Goal: Task Accomplishment & Management: Manage account settings

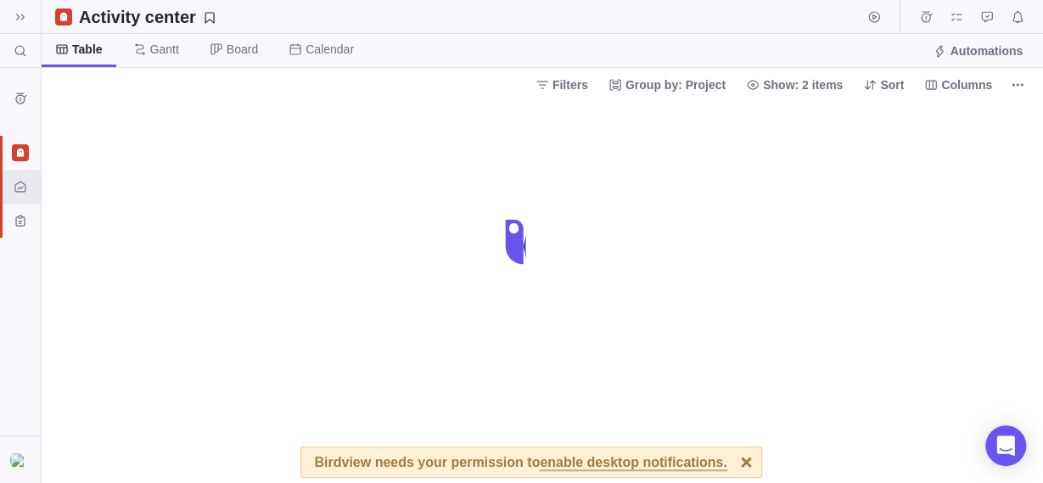
click at [732, 463] on div at bounding box center [747, 462] width 30 height 30
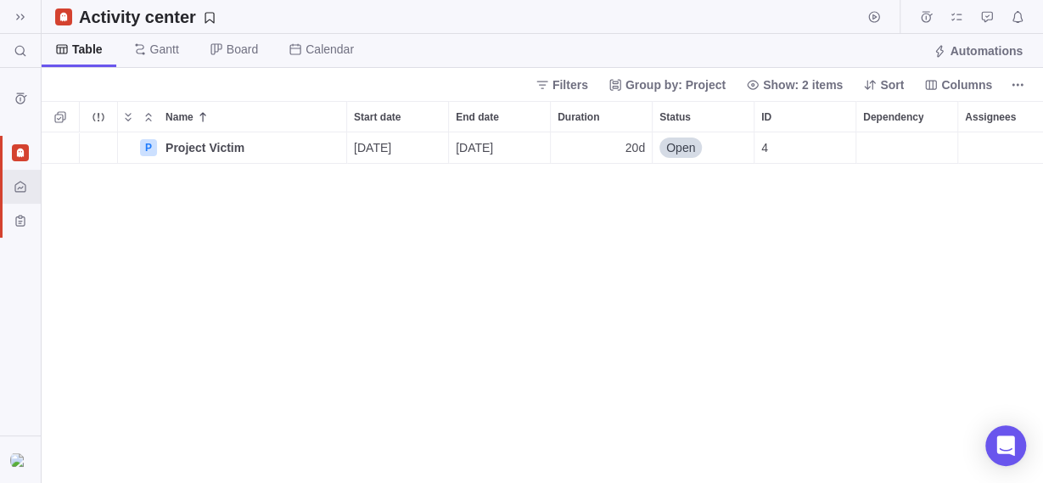
scroll to position [336, 986]
click at [30, 20] on span at bounding box center [20, 17] width 24 height 24
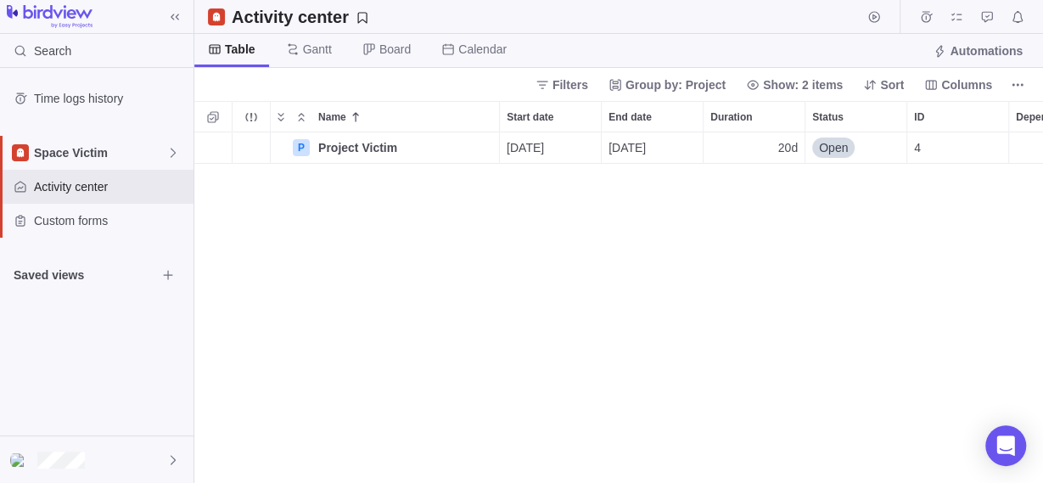
scroll to position [15, 15]
click at [70, 471] on div at bounding box center [97, 459] width 194 height 47
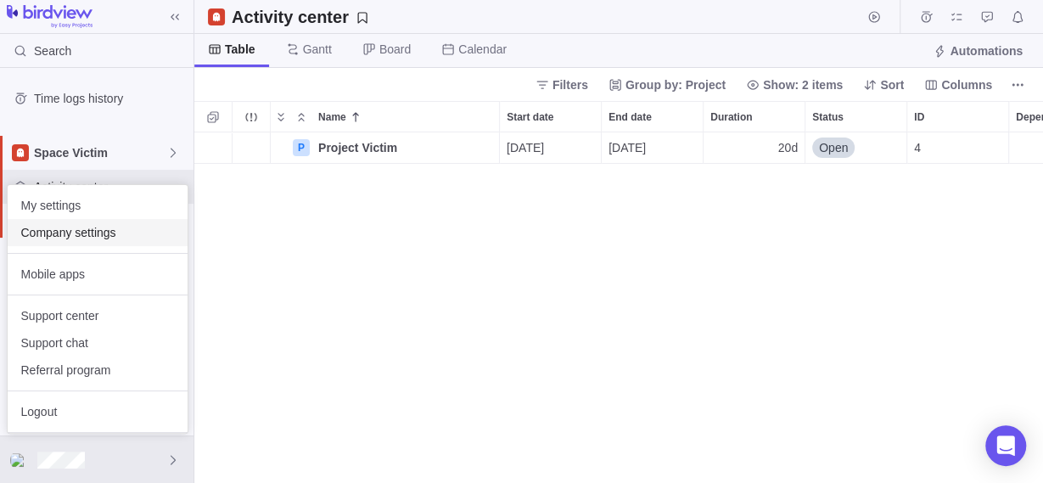
click at [121, 233] on span "Company settings" at bounding box center [97, 232] width 153 height 17
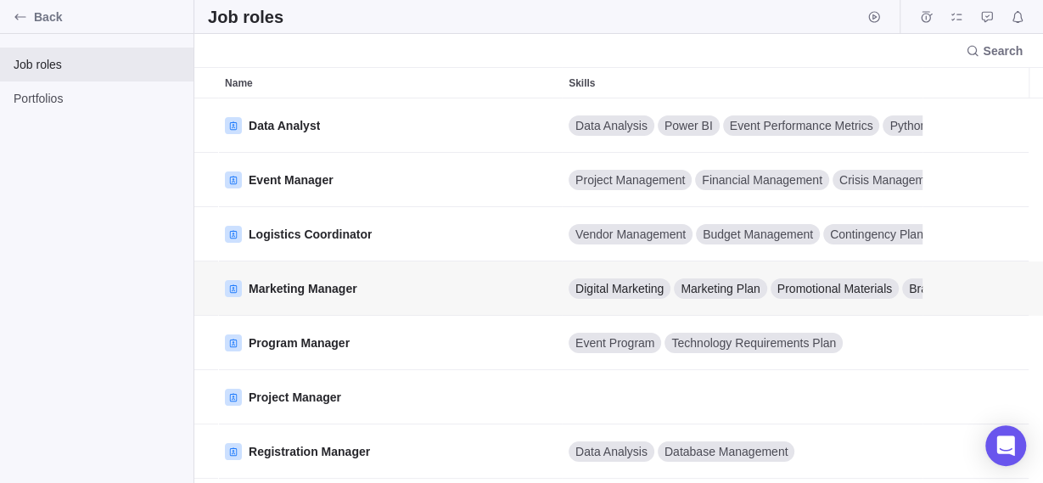
scroll to position [370, 834]
click at [65, 100] on span "Portfolios" at bounding box center [97, 98] width 166 height 17
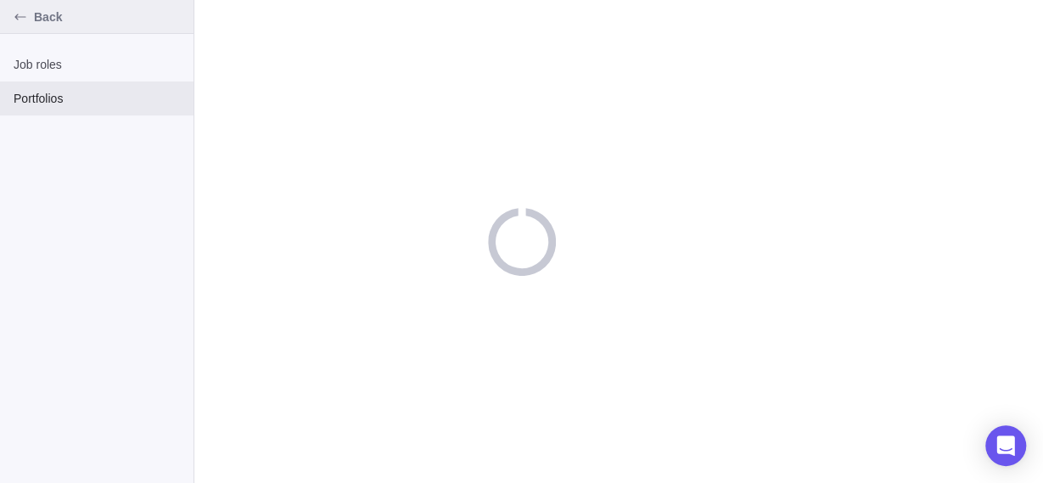
click at [38, 16] on span "Back" at bounding box center [110, 16] width 153 height 17
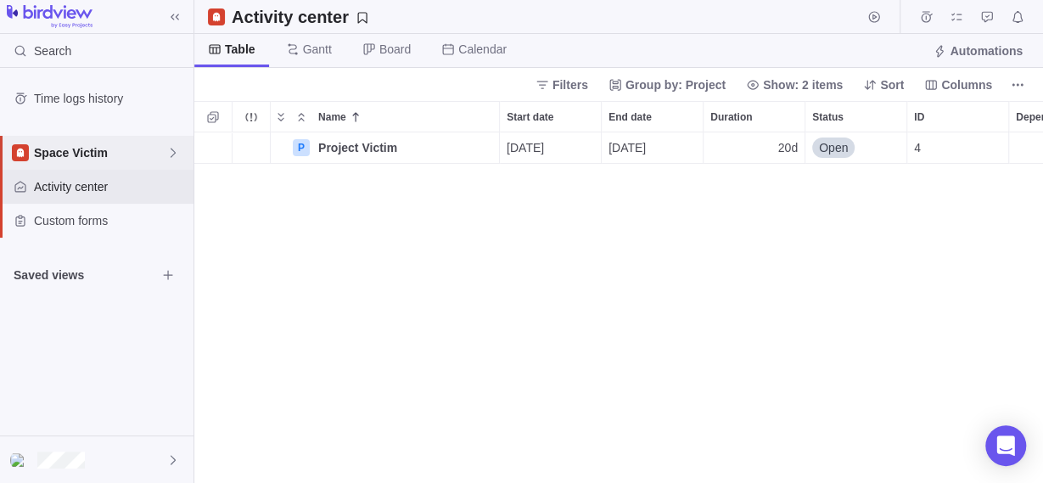
scroll to position [336, 834]
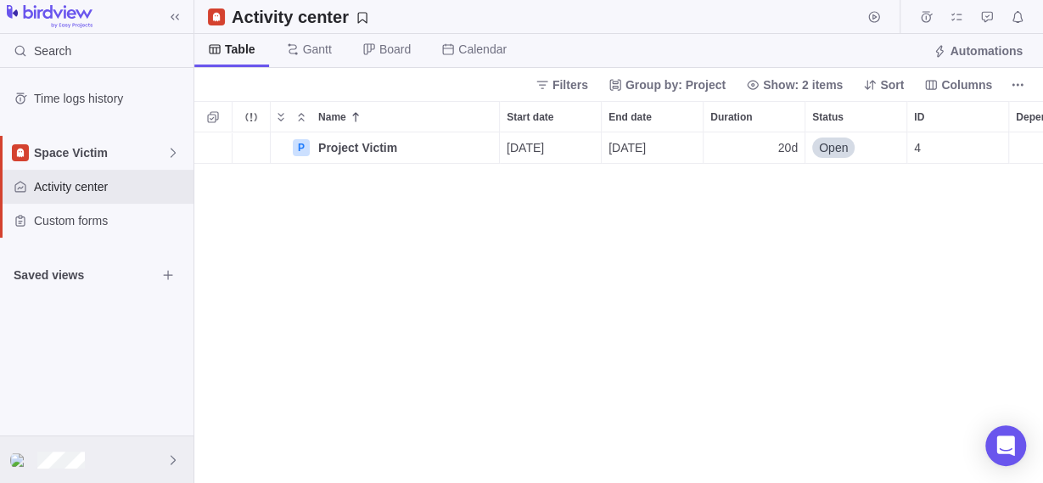
click at [116, 461] on div at bounding box center [97, 459] width 194 height 47
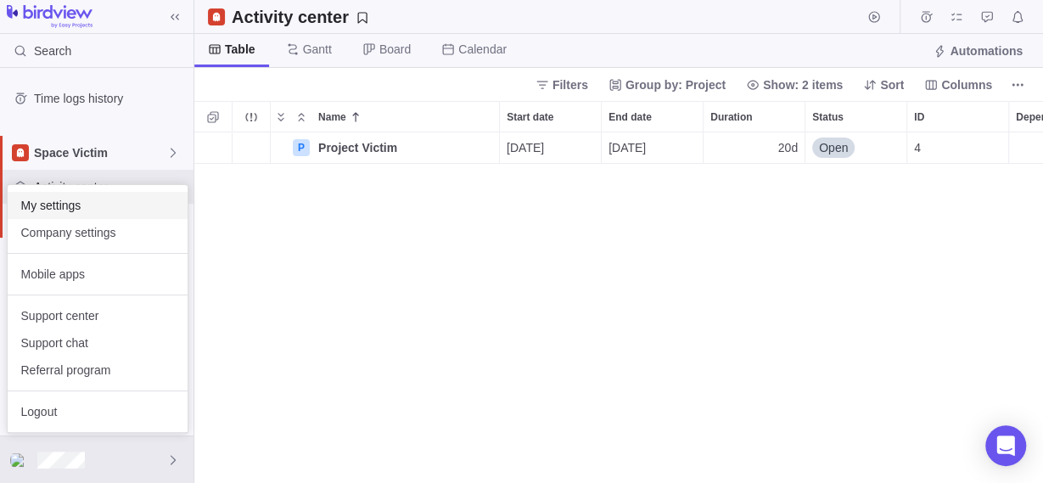
click at [72, 208] on span "My settings" at bounding box center [97, 205] width 153 height 17
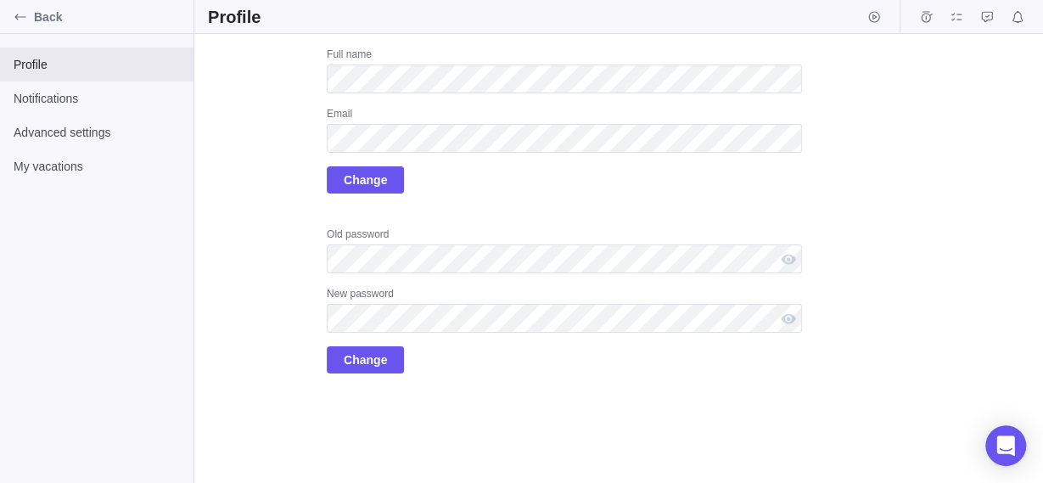
drag, startPoint x: 72, startPoint y: 189, endPoint x: 72, endPoint y: 169, distance: 20.4
click at [72, 189] on div "Profile Notifications Advanced settings My vacations" at bounding box center [97, 258] width 194 height 449
click at [72, 169] on span "My vacations" at bounding box center [97, 166] width 166 height 17
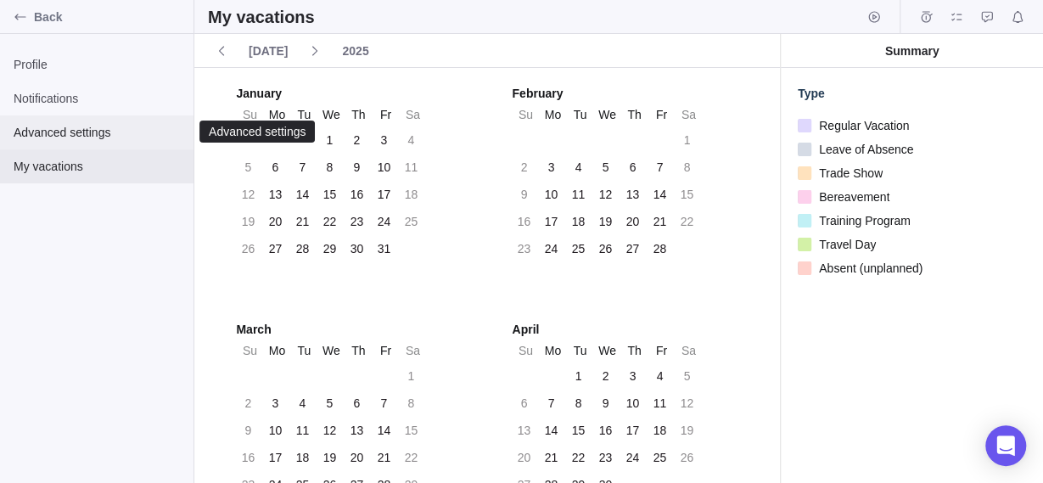
click at [103, 128] on span "Advanced settings" at bounding box center [97, 132] width 166 height 17
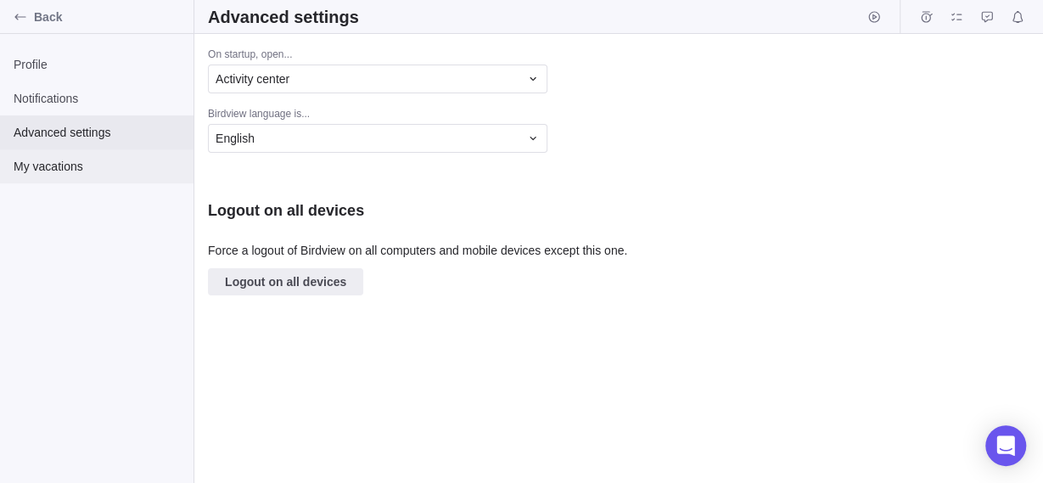
click at [76, 170] on span "My vacations" at bounding box center [97, 166] width 166 height 17
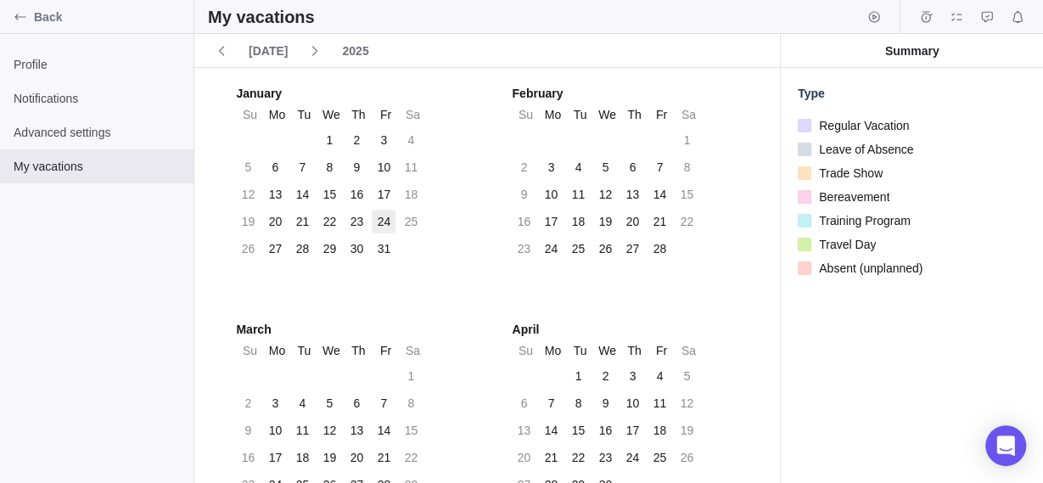
click at [380, 223] on div "24" at bounding box center [385, 221] width 14 height 17
click at [77, 136] on span "Advanced settings" at bounding box center [97, 132] width 166 height 17
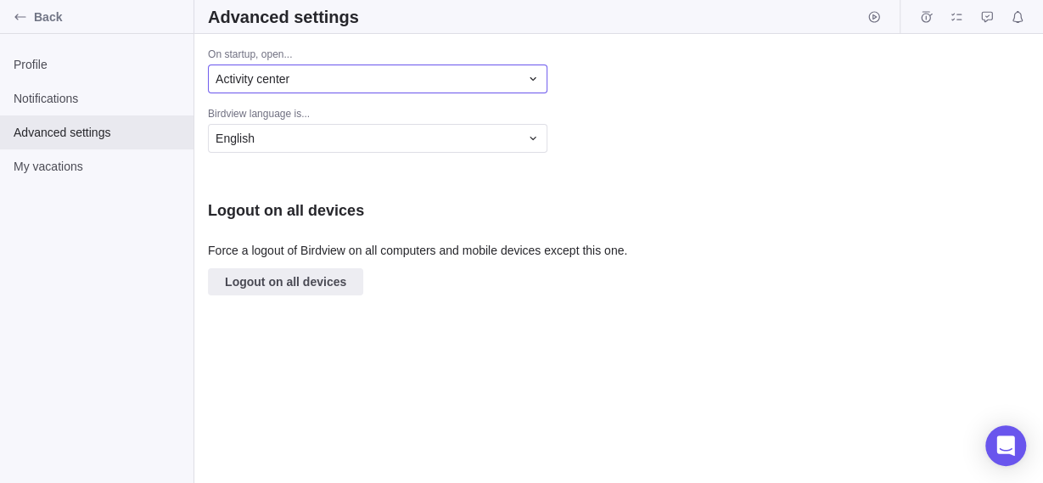
click at [302, 91] on div "Activity center" at bounding box center [378, 79] width 340 height 29
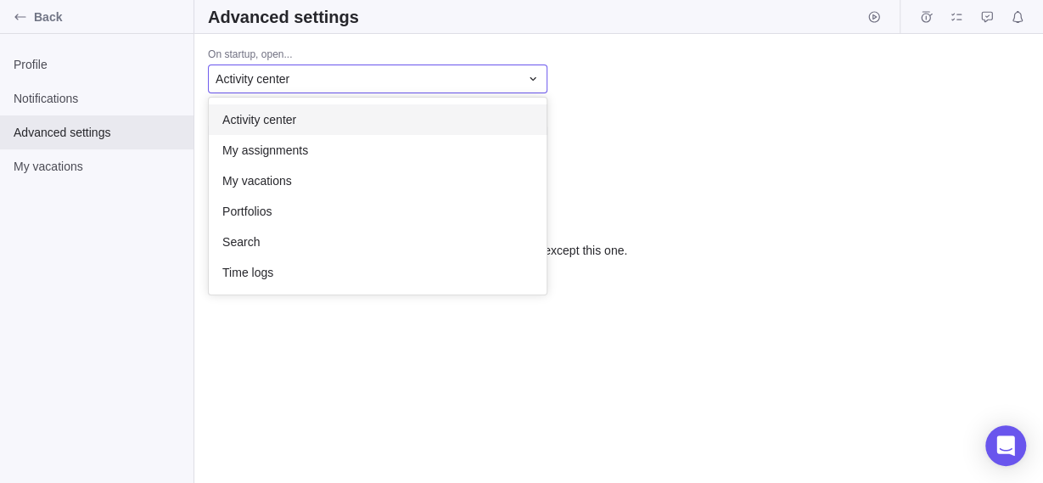
scroll to position [182, 323]
click at [76, 95] on body "Back Profile Notifications Advanced settings My vacations Advanced settings On …" at bounding box center [521, 241] width 1043 height 483
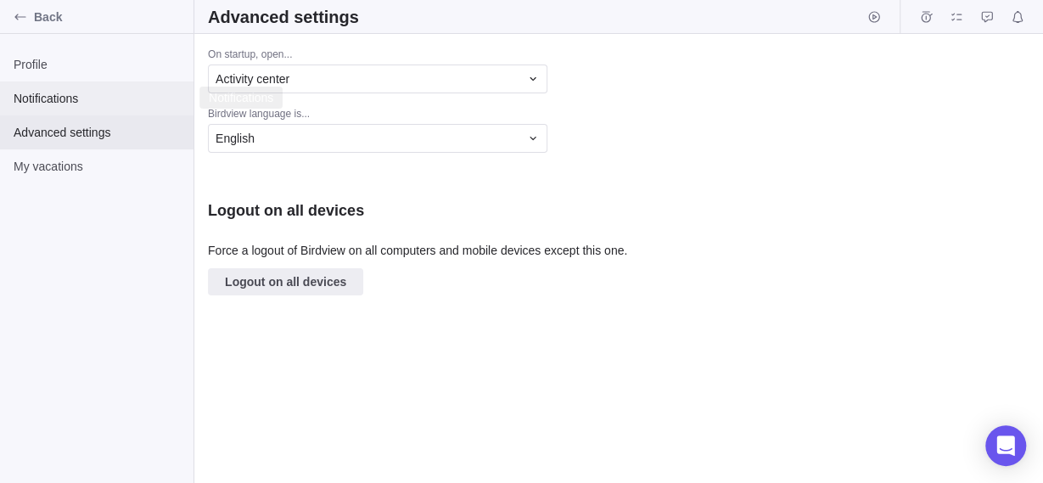
click at [76, 95] on span "Notifications" at bounding box center [97, 98] width 166 height 17
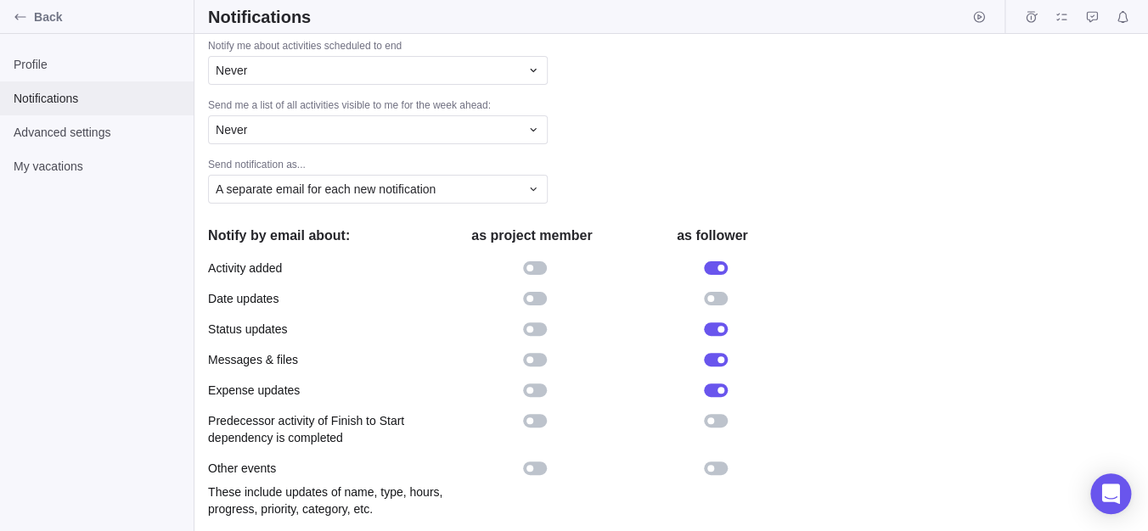
scroll to position [479, 0]
click at [13, 13] on div "Back" at bounding box center [20, 16] width 27 height 27
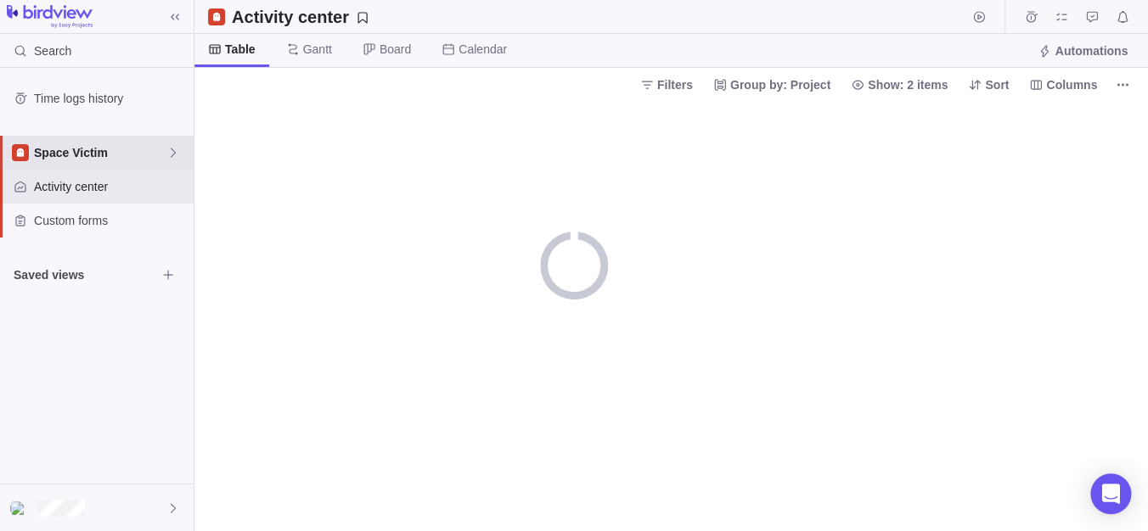
click at [138, 148] on span "Space Victim" at bounding box center [100, 152] width 132 height 17
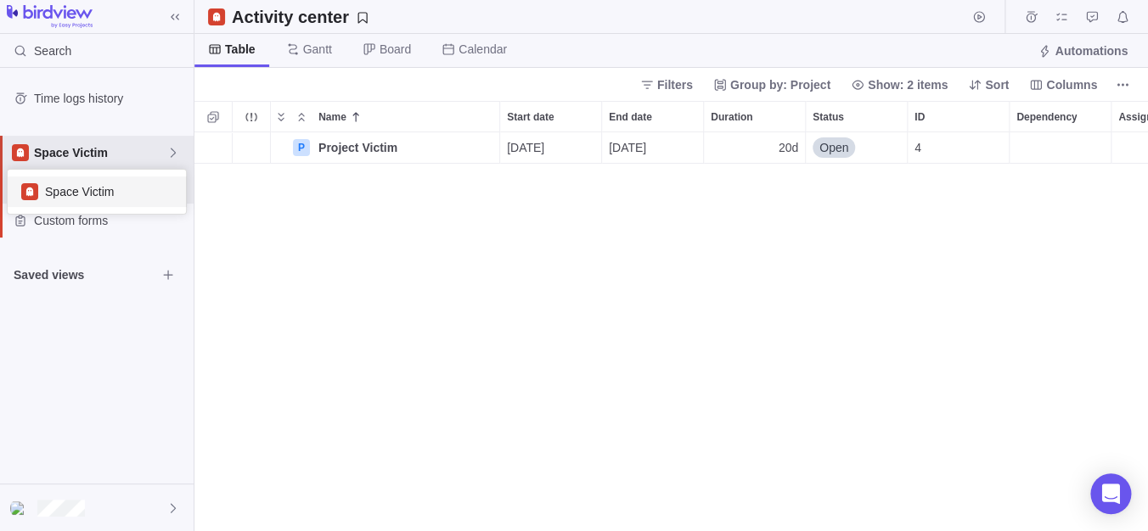
scroll to position [383, 936]
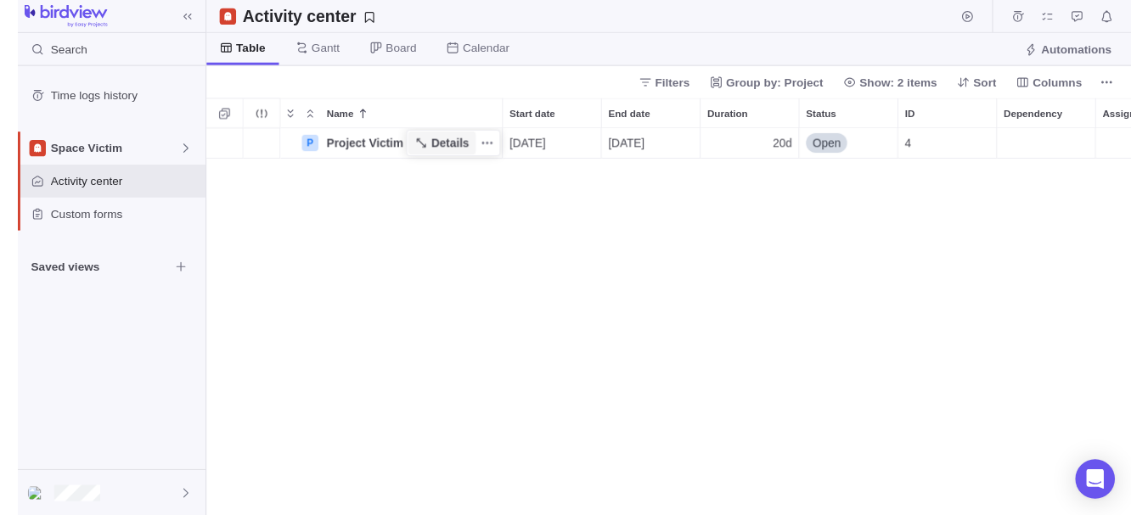
scroll to position [383, 936]
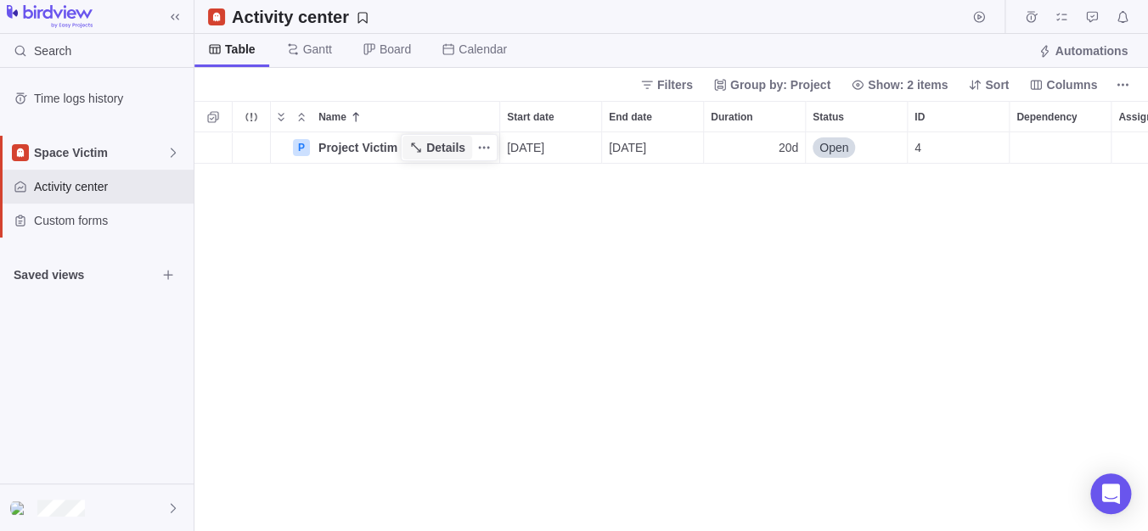
click at [443, 154] on span "Details" at bounding box center [445, 147] width 39 height 17
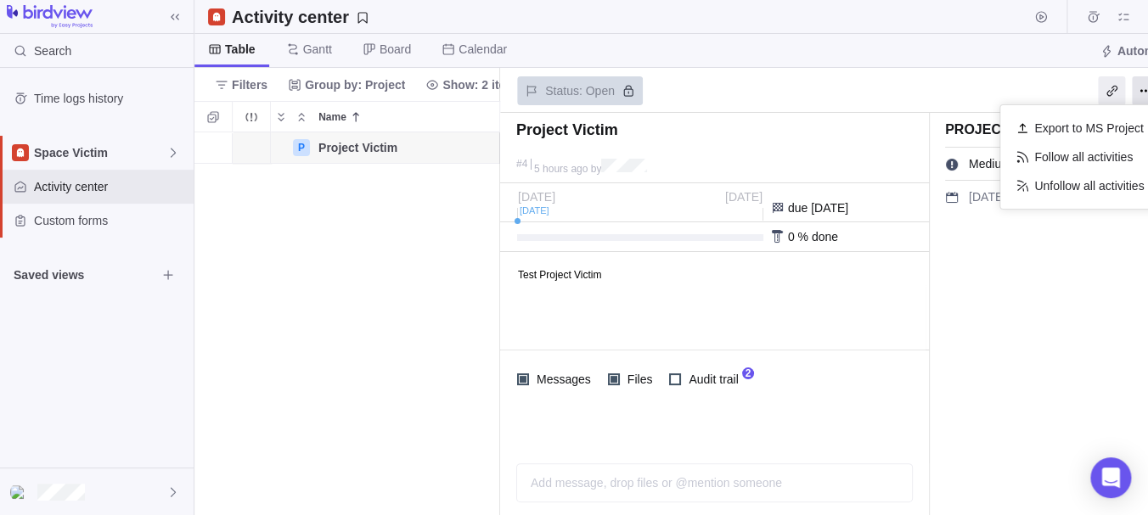
click at [1147, 90] on div at bounding box center [1145, 90] width 27 height 29
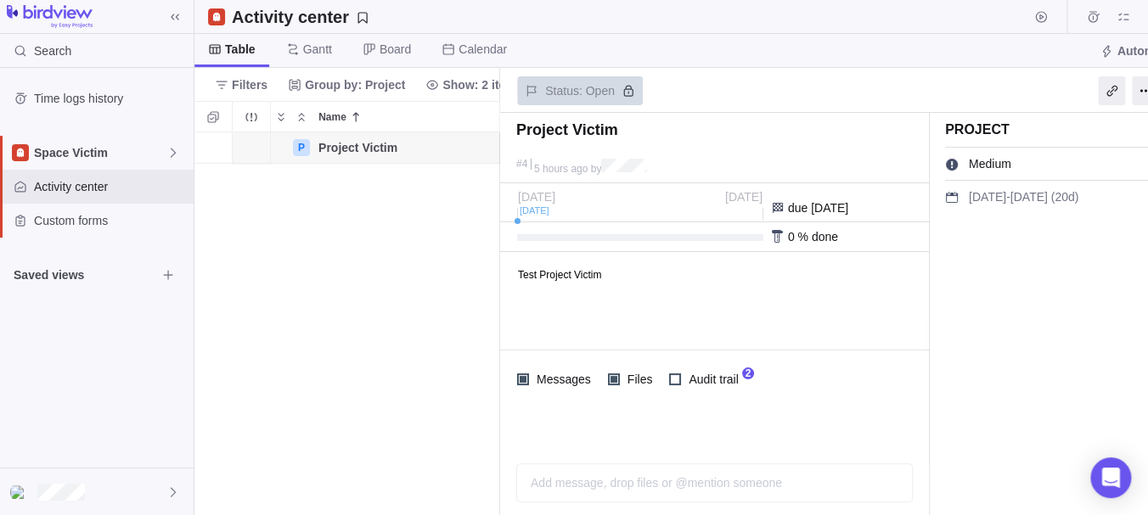
click at [358, 211] on div "P Project Victim Details 09/03/2025 09/30/2025 20d Open 4" at bounding box center [347, 324] width 306 height 384
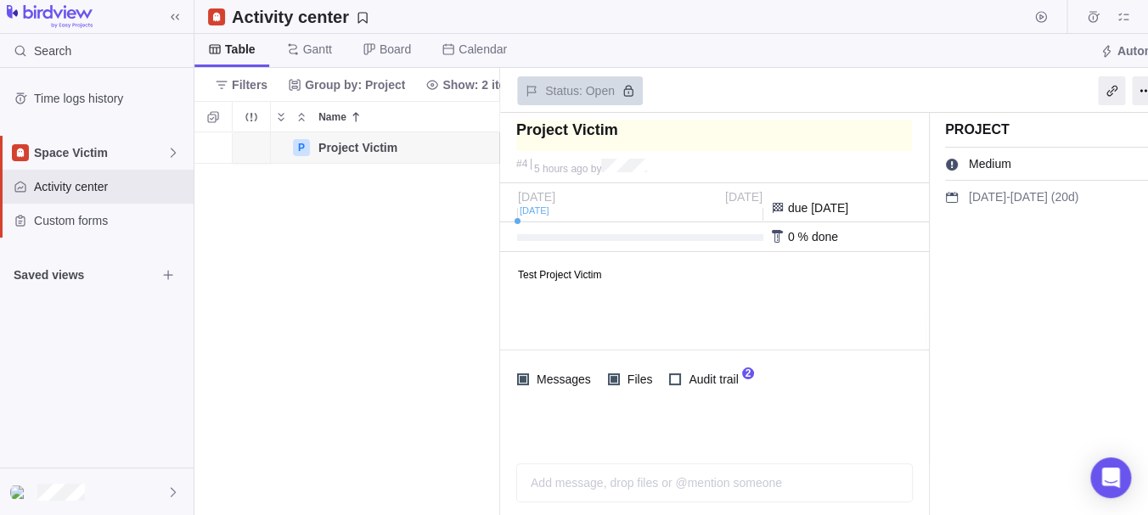
drag, startPoint x: 402, startPoint y: 255, endPoint x: 592, endPoint y: 137, distance: 223.8
click at [405, 253] on div "P Project Victim Details 09/03/2025 09/30/2025 20d Open 4" at bounding box center [347, 324] width 306 height 384
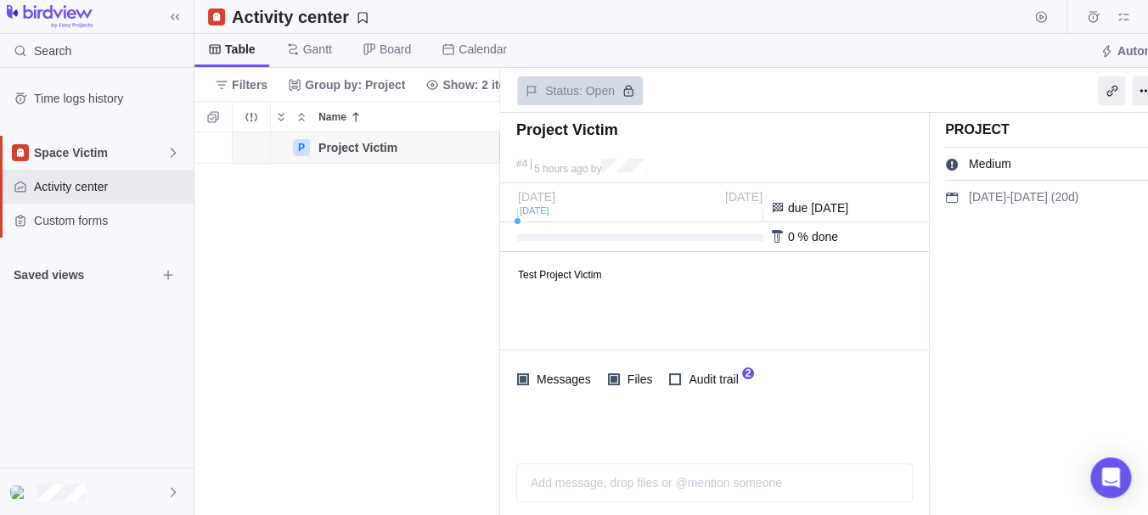
click at [580, 93] on span "Status: Open" at bounding box center [580, 90] width 126 height 29
click at [344, 50] on div "Table Gantt Board Calendar" at bounding box center [357, 50] width 326 height 33
click at [407, 148] on span "Details" at bounding box center [437, 148] width 70 height 24
click at [441, 147] on span "Details" at bounding box center [445, 147] width 39 height 17
click at [488, 149] on icon "More actions" at bounding box center [484, 148] width 14 height 14
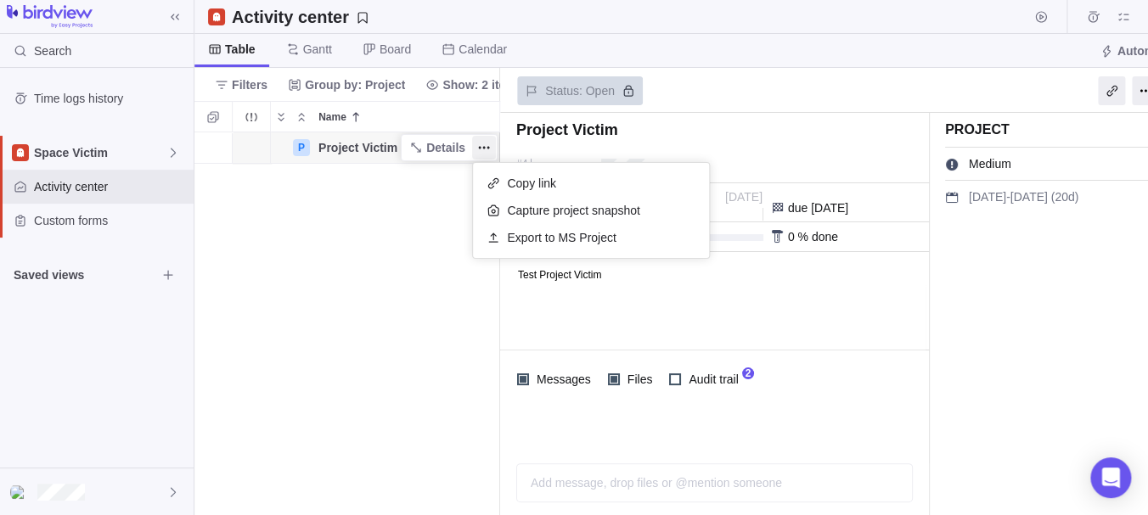
click at [359, 277] on div "P Project Victim Details 09/03/2025 09/30/2025 20d Open 4" at bounding box center [347, 324] width 306 height 384
click at [1114, 93] on div at bounding box center [1111, 90] width 27 height 29
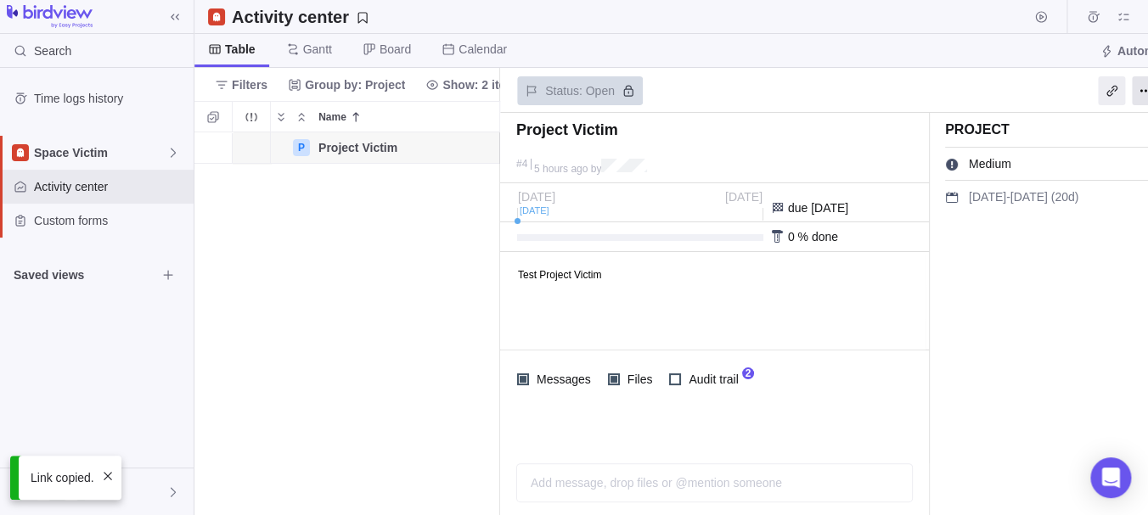
click at [1147, 90] on div at bounding box center [1145, 90] width 27 height 29
click at [426, 263] on div "P Project Victim Details 09/03/2025 09/30/2025 20d Open 4" at bounding box center [347, 324] width 306 height 384
click at [361, 152] on span "Project Victim" at bounding box center [357, 147] width 79 height 17
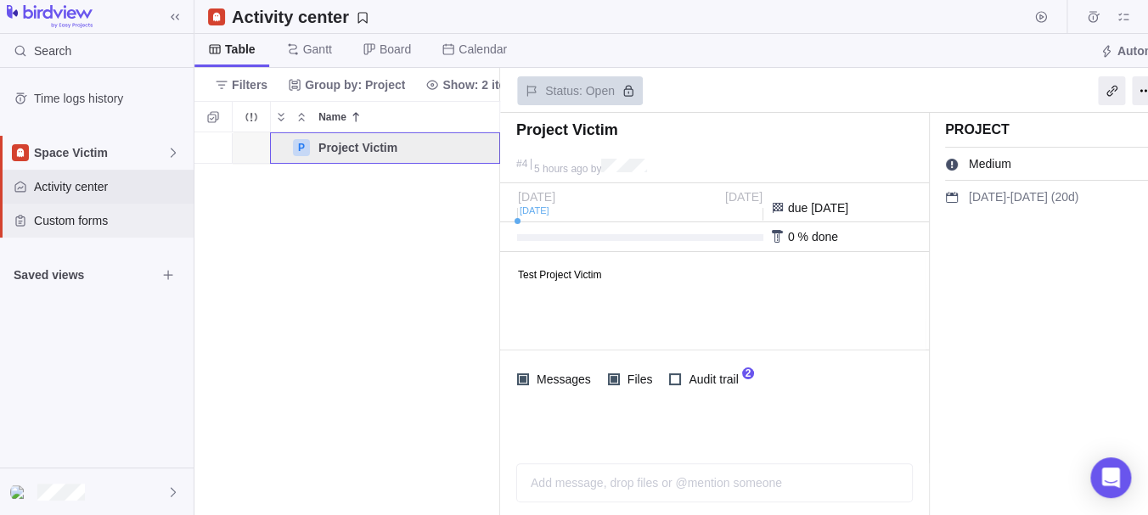
click at [71, 216] on span "Custom forms" at bounding box center [110, 220] width 153 height 17
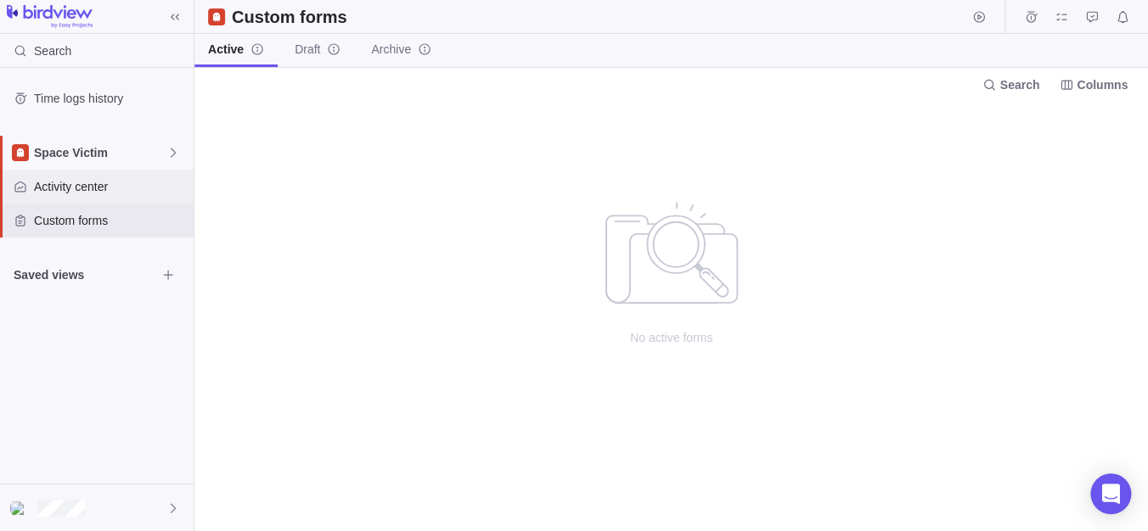
click at [89, 191] on span "Activity center" at bounding box center [110, 186] width 153 height 17
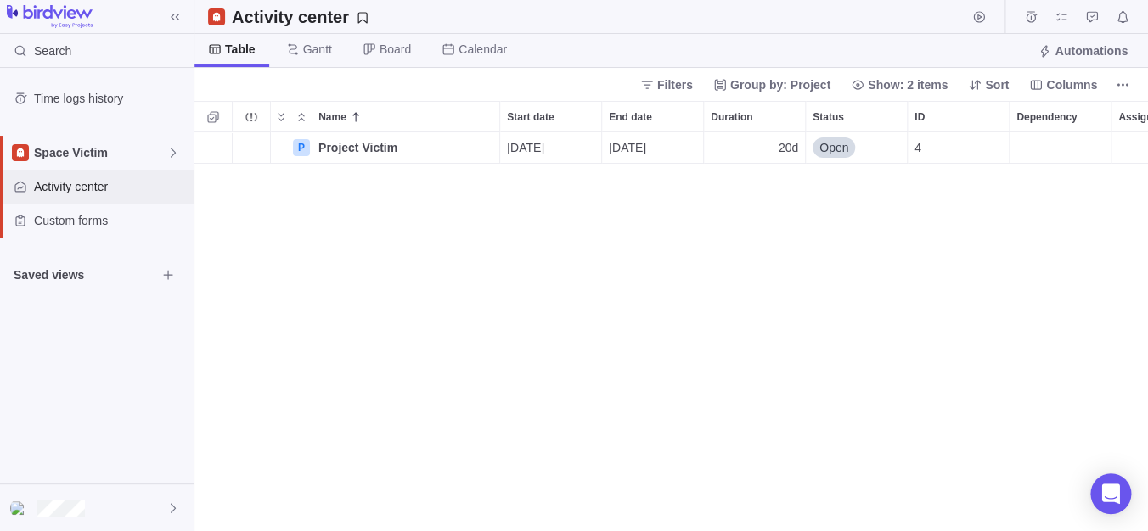
scroll to position [383, 936]
click at [109, 505] on div at bounding box center [97, 508] width 194 height 47
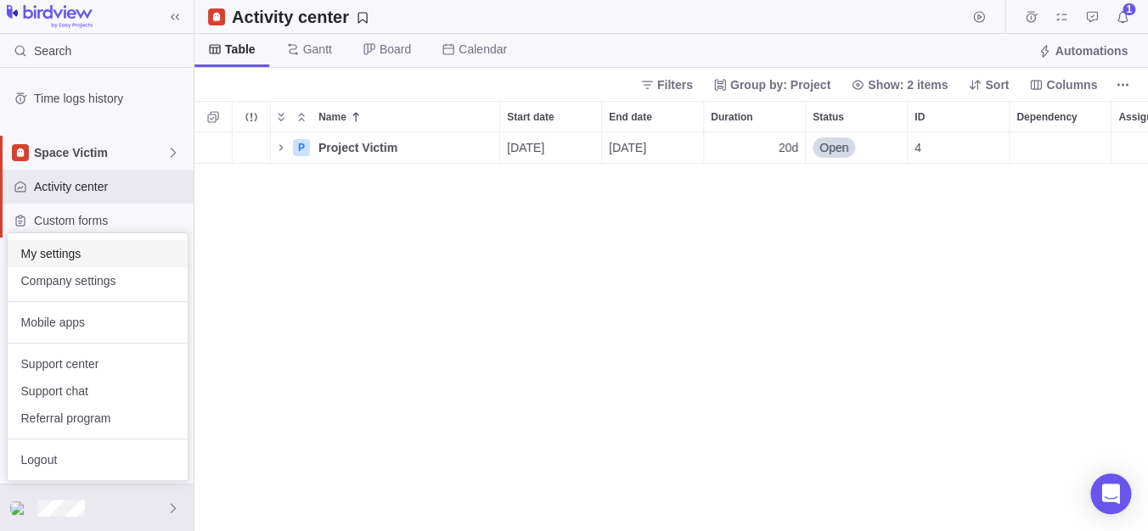
scroll to position [383, 936]
click at [80, 253] on span "My settings" at bounding box center [97, 253] width 153 height 17
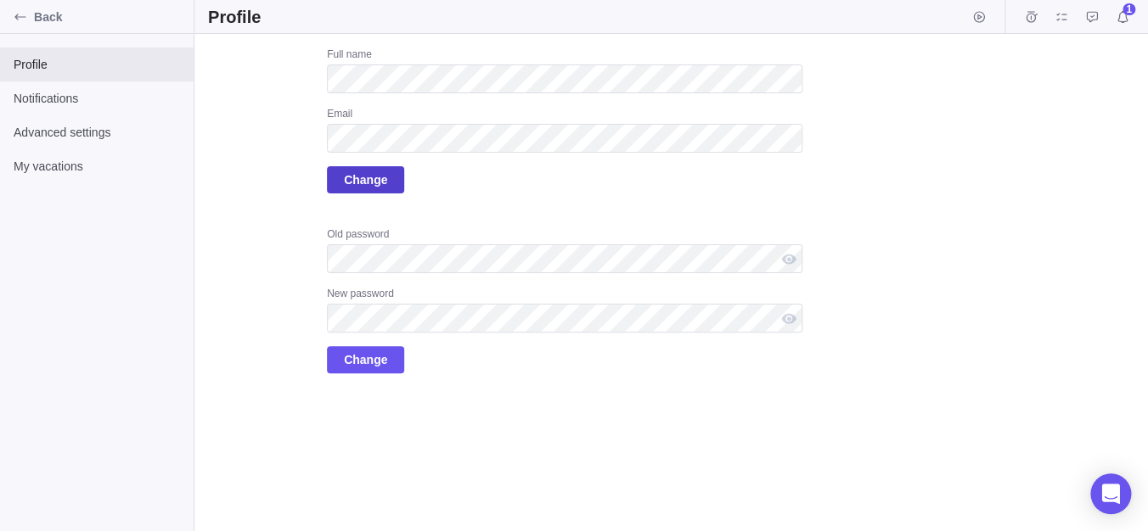
click at [361, 189] on span "Change" at bounding box center [365, 180] width 43 height 20
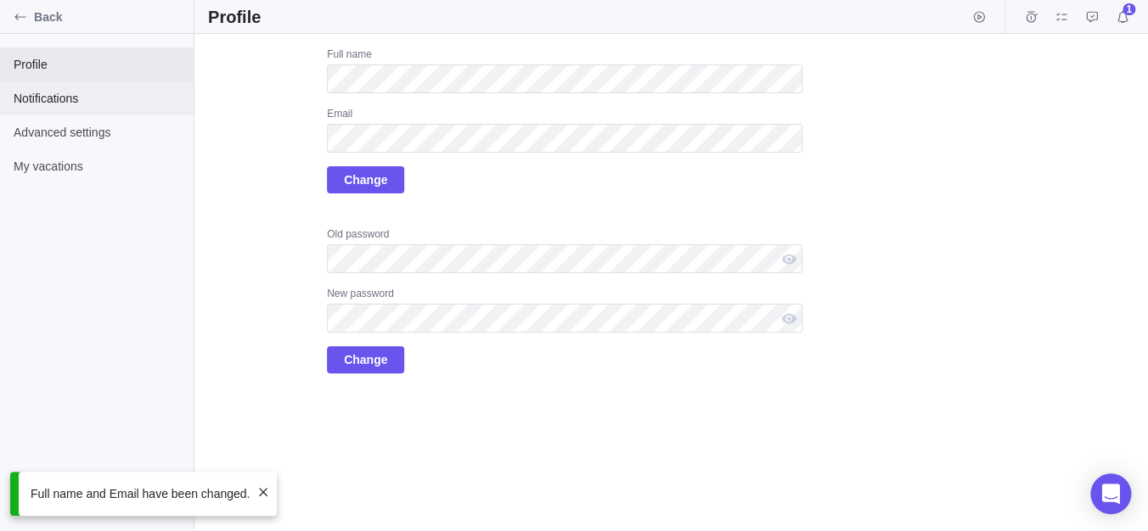
click at [80, 103] on span "Notifications" at bounding box center [97, 98] width 166 height 17
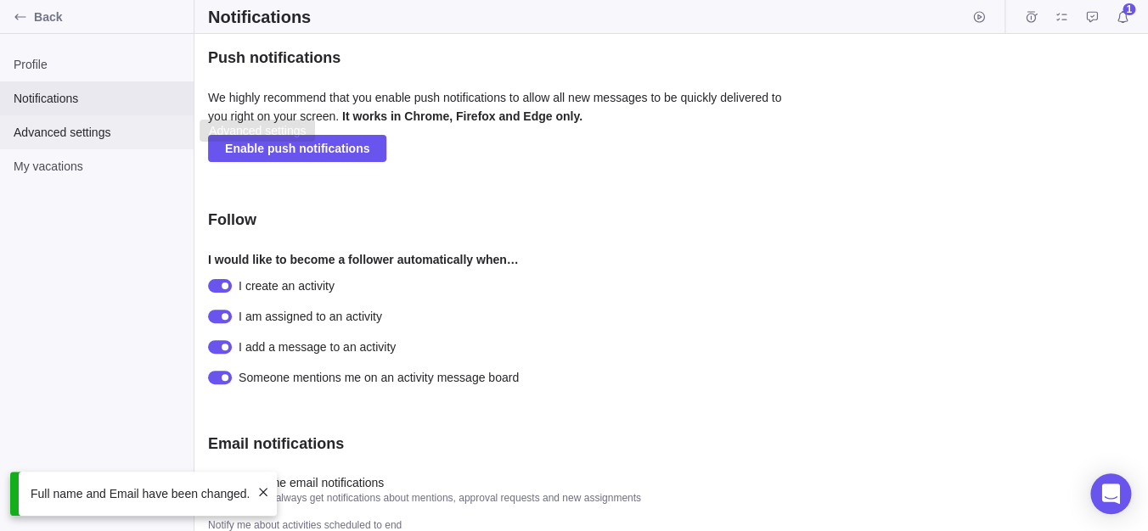
click at [103, 121] on div "Advanced settings" at bounding box center [97, 132] width 194 height 34
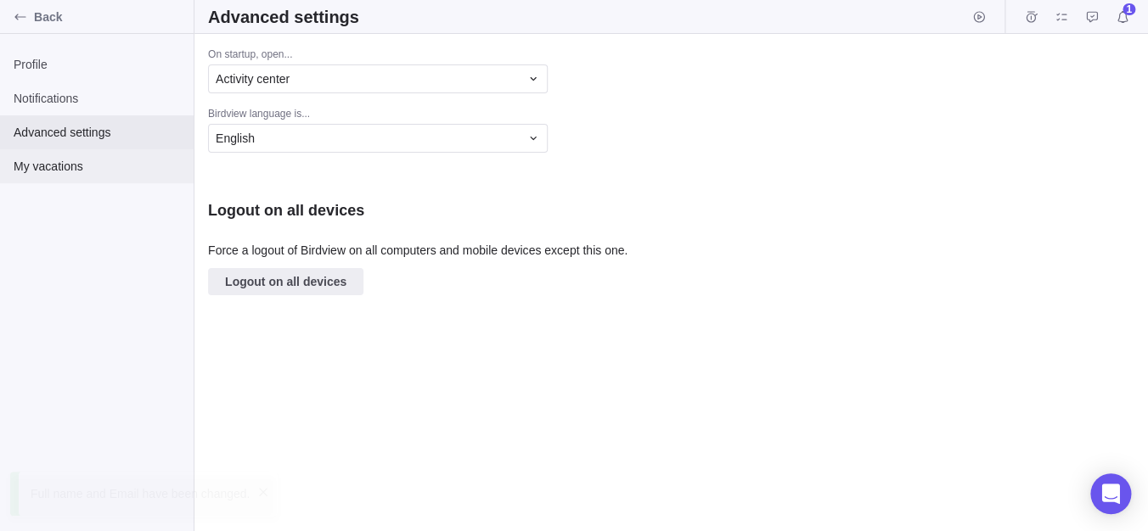
click at [70, 181] on div "My vacations" at bounding box center [97, 166] width 194 height 34
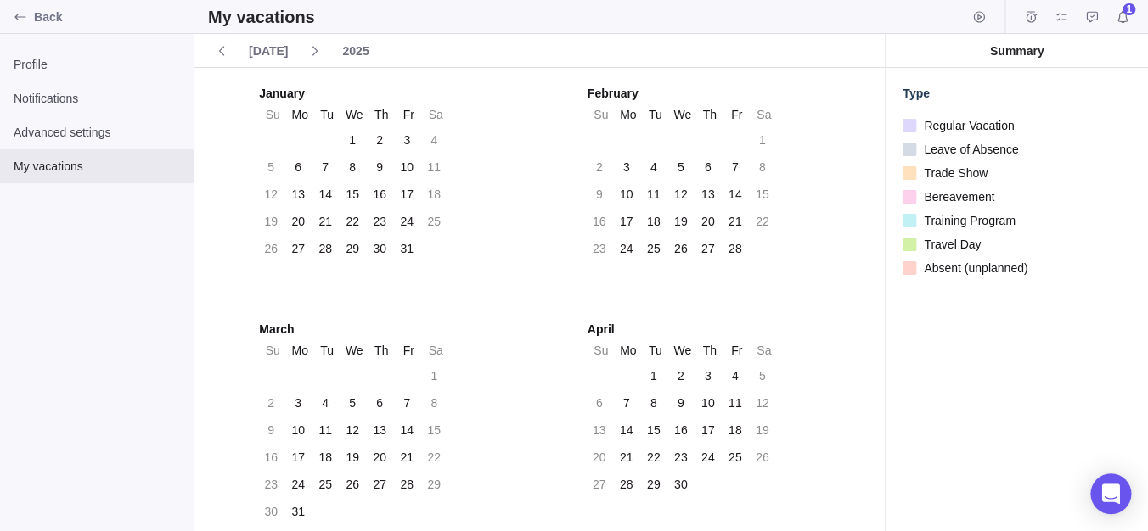
drag, startPoint x: 373, startPoint y: 170, endPoint x: 363, endPoint y: 169, distance: 9.4
click at [368, 169] on div "9" at bounding box center [380, 167] width 24 height 24
click at [85, 97] on span "Notifications" at bounding box center [97, 98] width 166 height 17
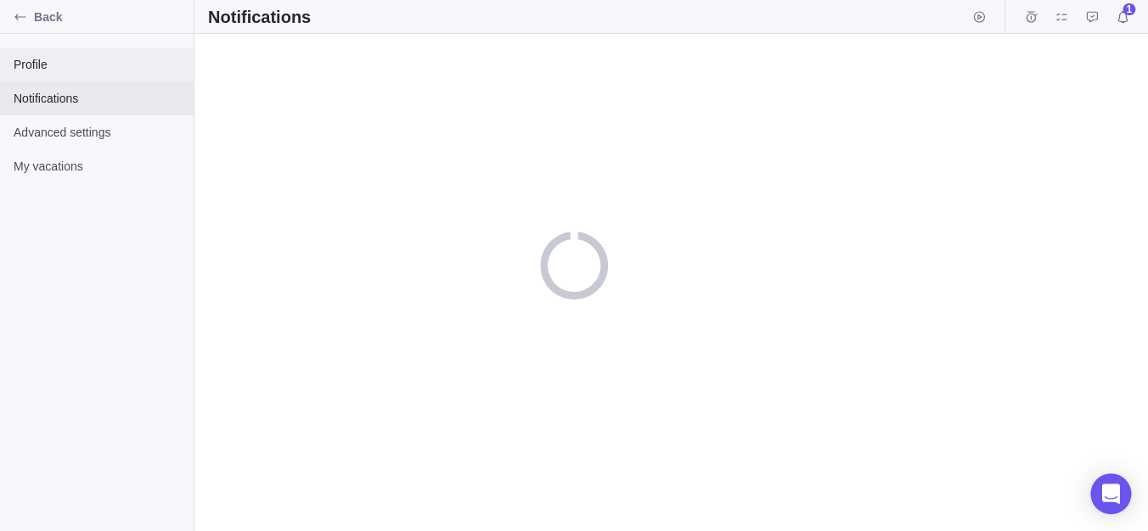
click at [80, 59] on span "Profile" at bounding box center [97, 64] width 166 height 17
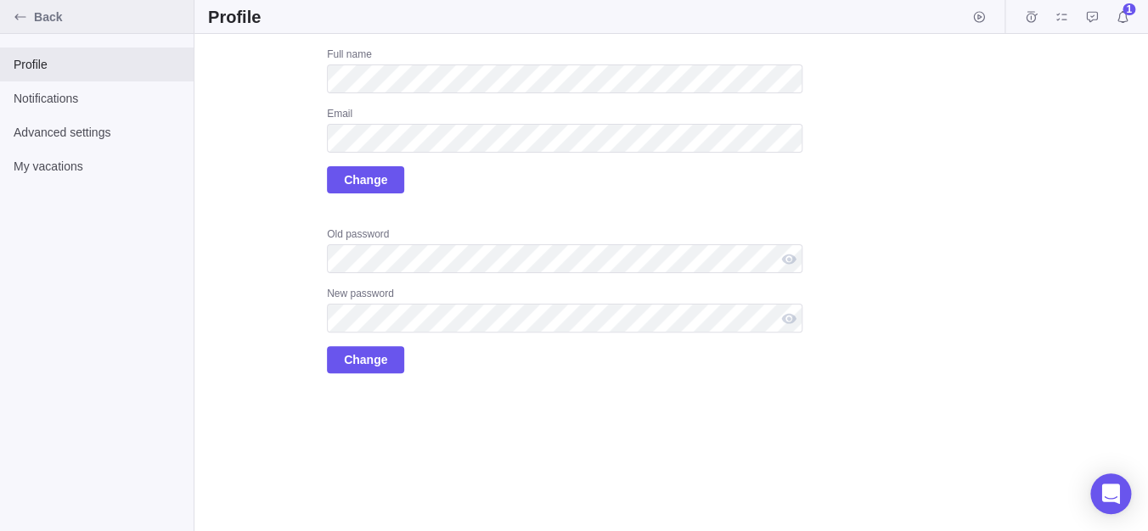
click at [38, 30] on div "Back" at bounding box center [97, 17] width 194 height 34
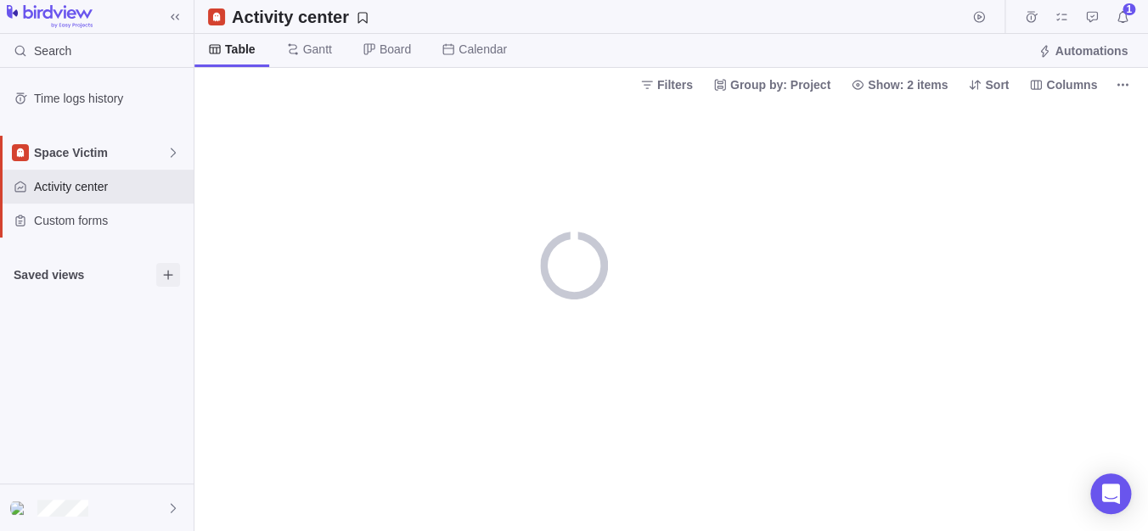
click at [167, 278] on icon "Browse views" at bounding box center [168, 275] width 14 height 14
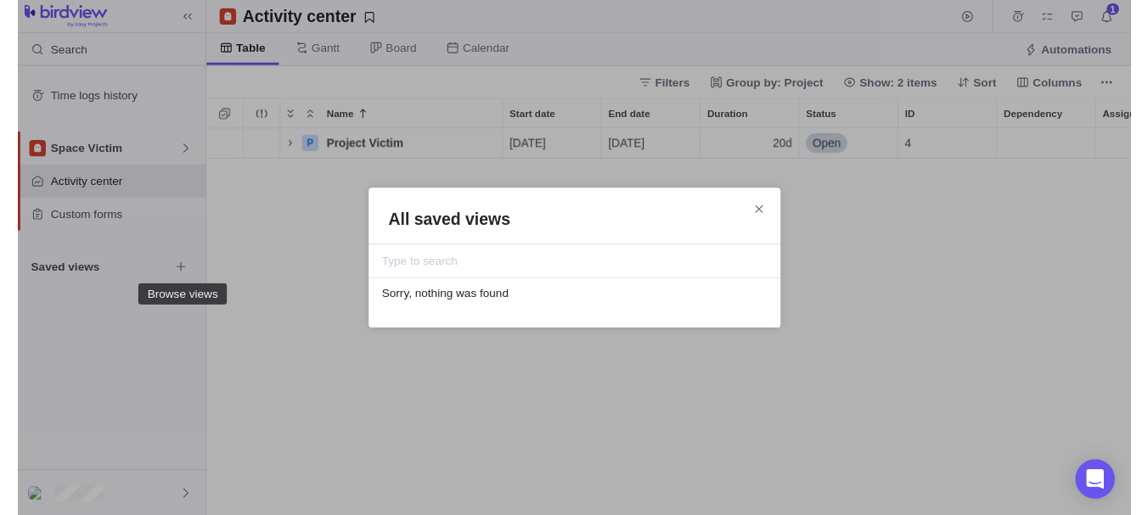
scroll to position [383, 936]
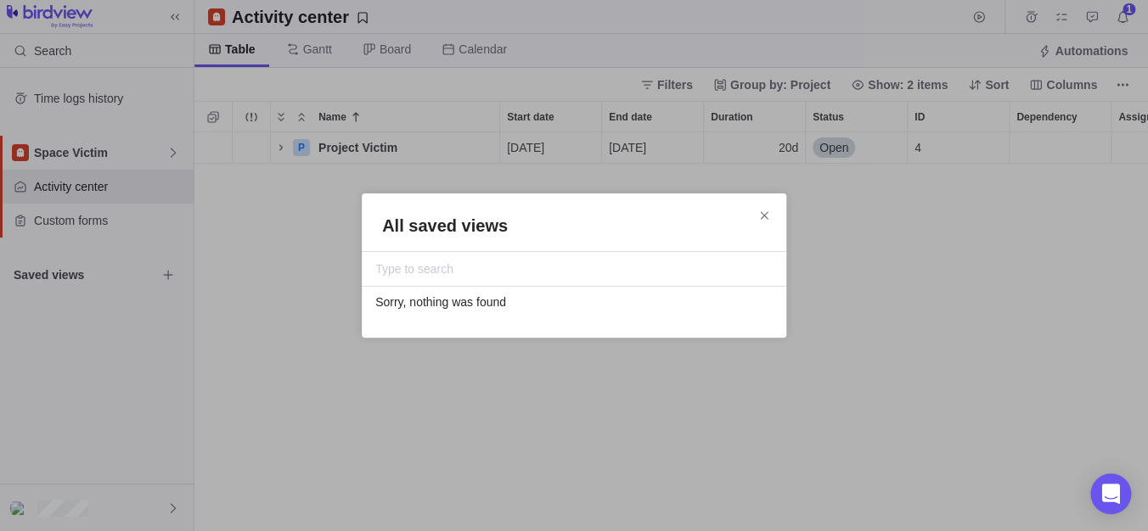
click at [474, 275] on input "All saved views" at bounding box center [573, 269] width 397 height 20
type input "ac"
click at [759, 216] on icon "Close" at bounding box center [764, 216] width 14 height 14
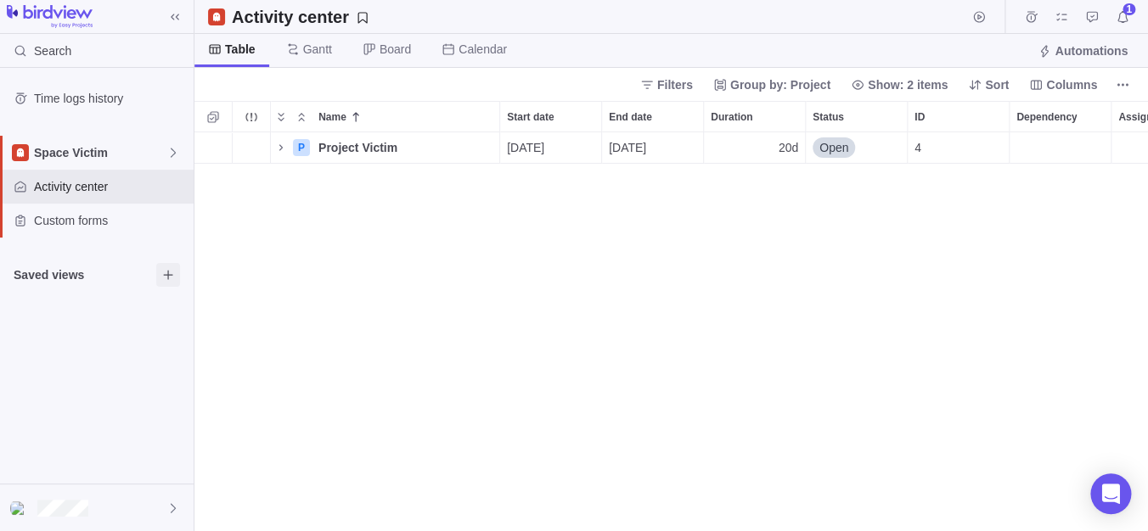
click at [171, 266] on span "Browse views" at bounding box center [168, 275] width 24 height 24
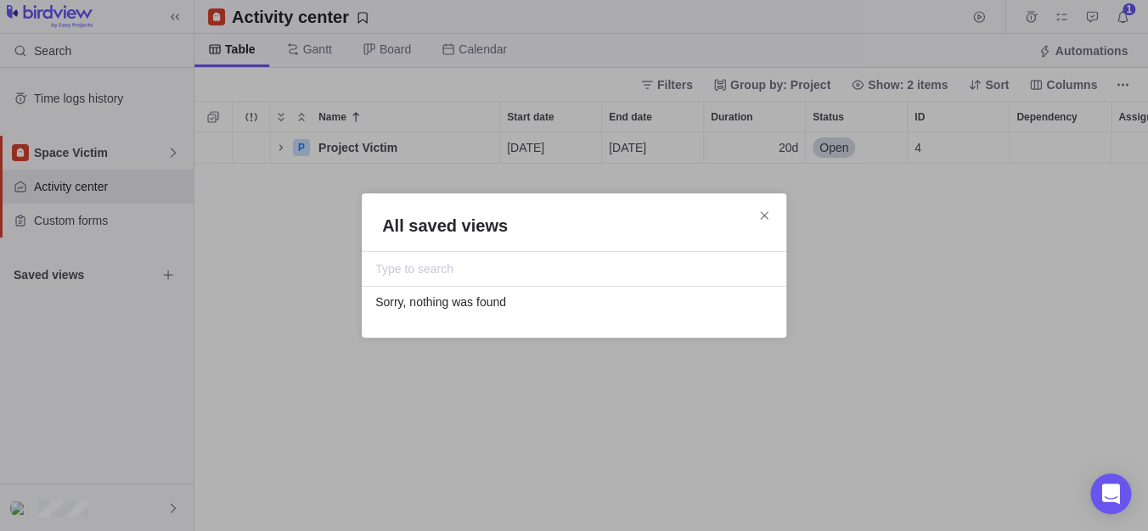
click at [760, 213] on icon "Close" at bounding box center [764, 216] width 14 height 14
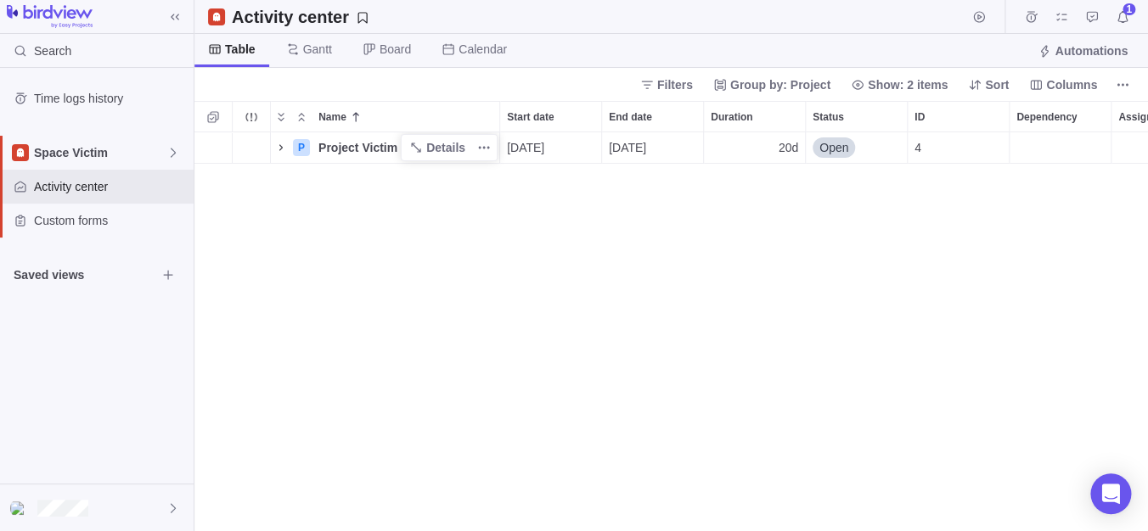
click at [281, 149] on icon "Name" at bounding box center [280, 147] width 3 height 6
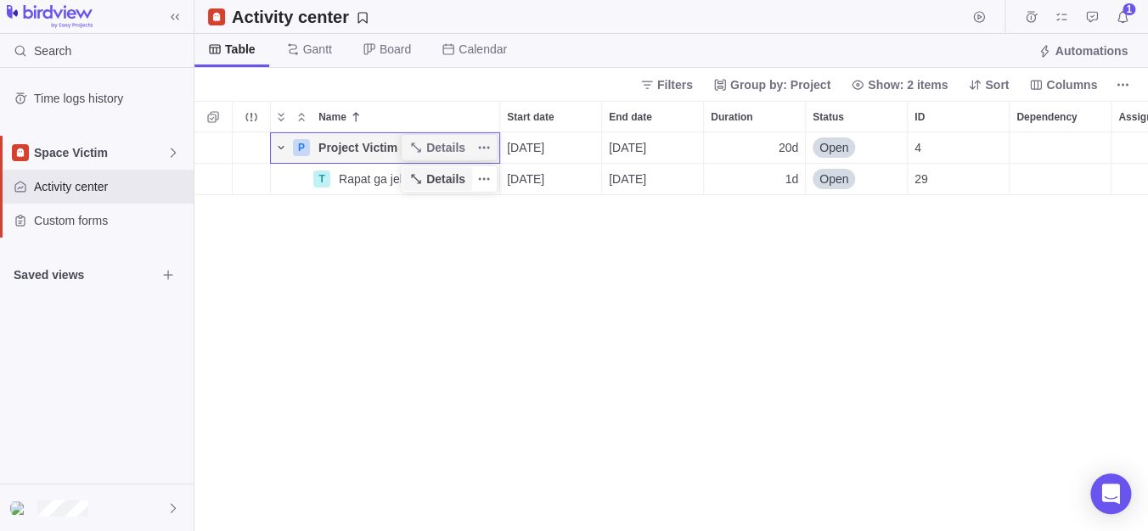
click at [415, 183] on icon "Name" at bounding box center [416, 179] width 14 height 14
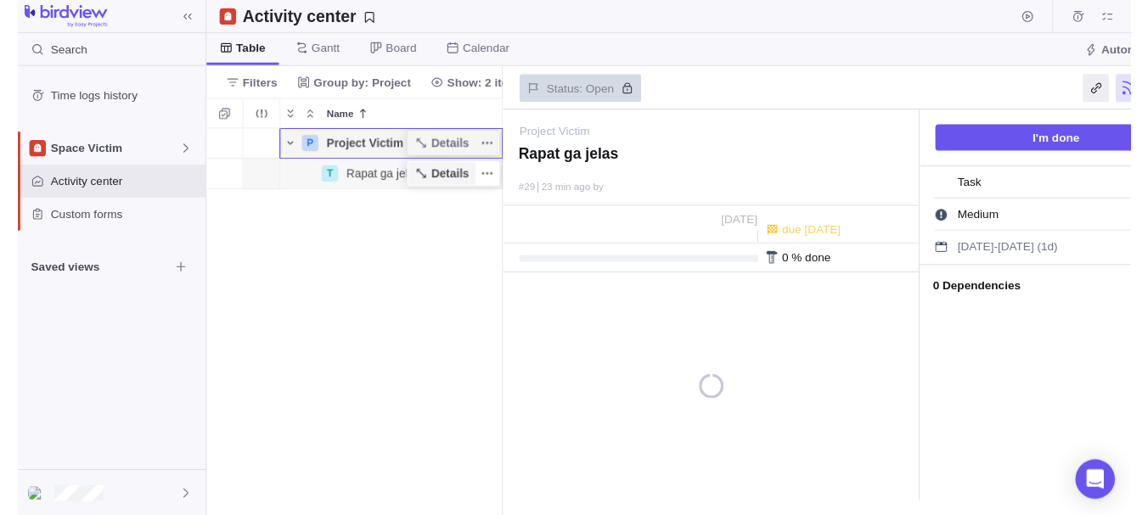
scroll to position [17, 16]
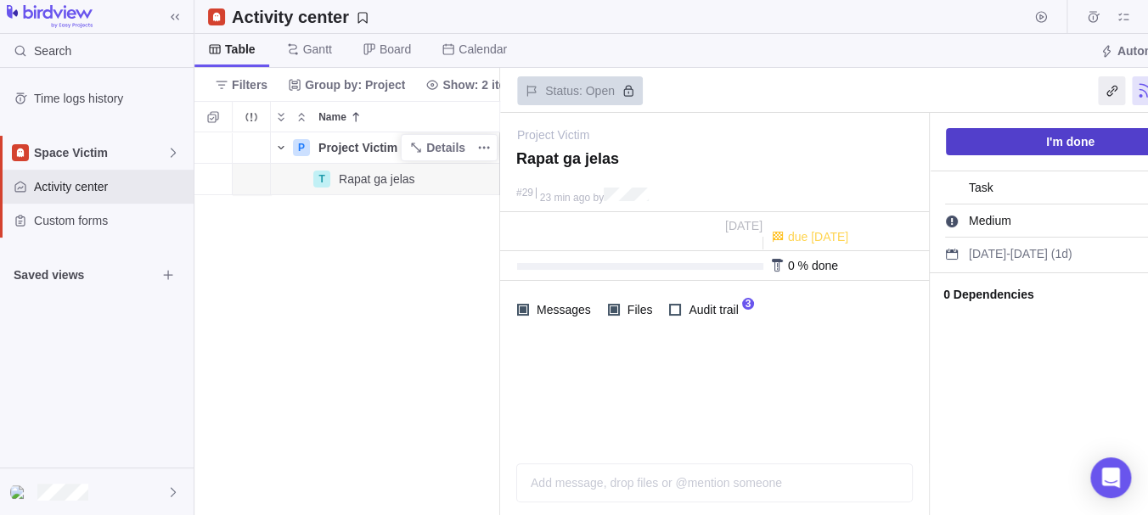
click at [1087, 145] on span "I'm done" at bounding box center [1070, 142] width 48 height 20
